Goal: Information Seeking & Learning: Learn about a topic

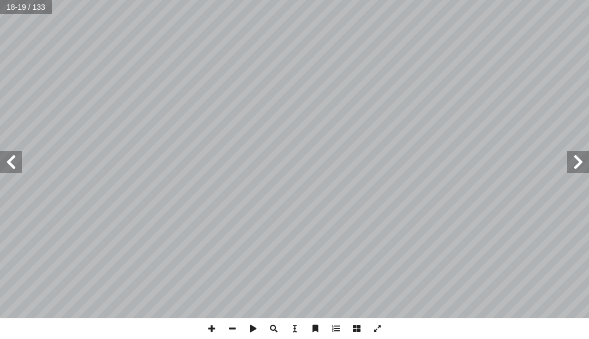
click at [582, 159] on span at bounding box center [578, 162] width 22 height 22
click at [581, 162] on span at bounding box center [578, 162] width 22 height 22
click at [570, 155] on span at bounding box center [578, 162] width 22 height 22
click at [17, 171] on span at bounding box center [11, 162] width 22 height 22
click at [581, 171] on span at bounding box center [578, 162] width 22 height 22
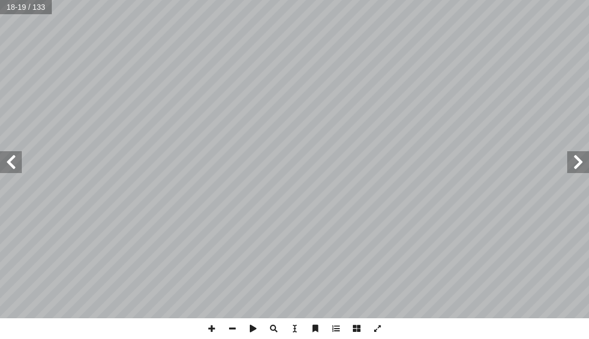
click at [576, 160] on span at bounding box center [578, 162] width 22 height 22
click at [12, 151] on span at bounding box center [11, 162] width 22 height 22
click at [582, 162] on span at bounding box center [578, 162] width 22 height 22
click at [20, 161] on span at bounding box center [11, 162] width 22 height 22
click at [14, 159] on span at bounding box center [11, 162] width 22 height 22
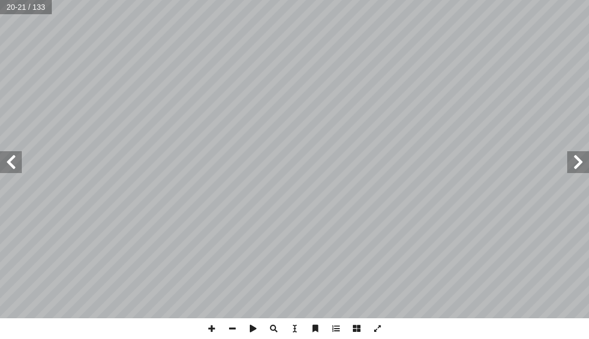
click at [587, 164] on span at bounding box center [578, 162] width 22 height 22
click at [568, 160] on span at bounding box center [578, 162] width 22 height 22
click at [574, 161] on span at bounding box center [578, 162] width 22 height 22
click at [16, 172] on span at bounding box center [11, 162] width 22 height 22
click at [20, 165] on span at bounding box center [11, 162] width 22 height 22
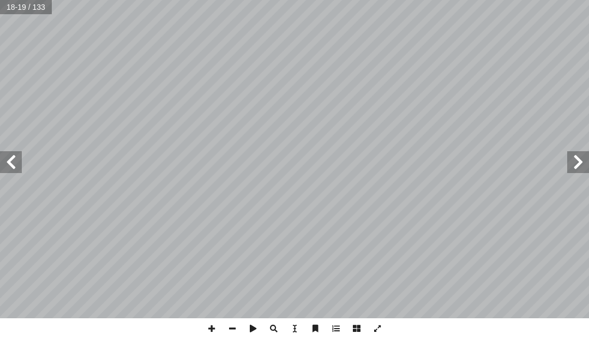
click at [21, 162] on span at bounding box center [11, 162] width 22 height 22
click at [19, 158] on span at bounding box center [11, 162] width 22 height 22
click at [17, 161] on span at bounding box center [11, 162] width 22 height 22
click at [9, 162] on span at bounding box center [11, 162] width 22 height 22
click at [16, 161] on span at bounding box center [11, 162] width 22 height 22
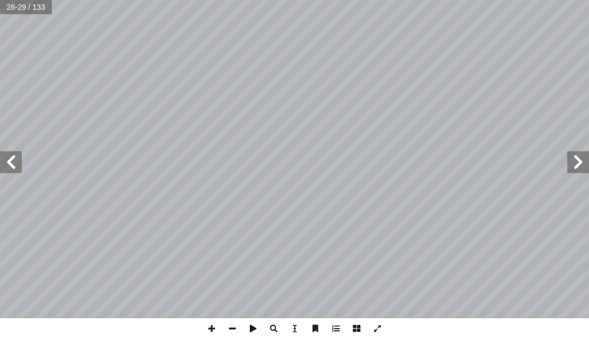
click at [17, 163] on span at bounding box center [11, 162] width 22 height 22
click at [15, 161] on span at bounding box center [11, 162] width 22 height 22
click at [9, 161] on span at bounding box center [11, 162] width 22 height 22
click at [10, 158] on span at bounding box center [11, 162] width 22 height 22
click at [13, 158] on span at bounding box center [11, 162] width 22 height 22
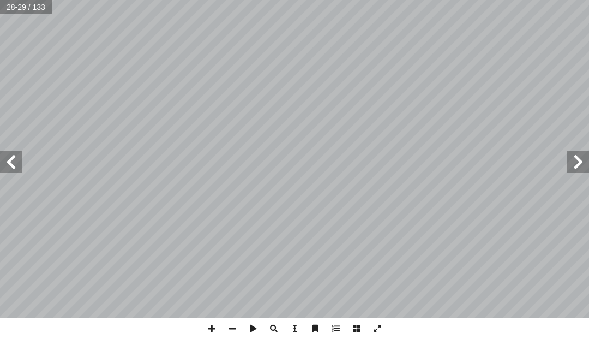
click at [11, 158] on span at bounding box center [11, 162] width 22 height 22
click at [19, 159] on span at bounding box center [11, 162] width 22 height 22
click at [21, 160] on span at bounding box center [11, 162] width 22 height 22
click at [17, 153] on span at bounding box center [11, 162] width 22 height 22
click at [16, 158] on span at bounding box center [11, 162] width 22 height 22
